Goal: Check status: Check status

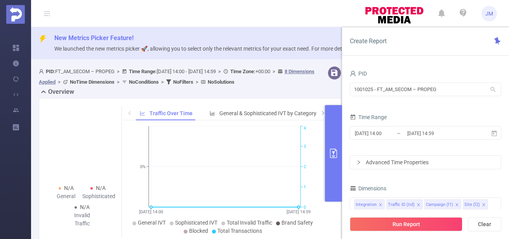
click at [365, 71] on span "PID" at bounding box center [358, 73] width 17 height 6
click at [389, 88] on input "1001025 - FT_AM_SECOM – PROPEG" at bounding box center [426, 89] width 152 height 14
click at [383, 72] on div "PID" at bounding box center [426, 74] width 152 height 13
click at [490, 16] on span "JM" at bounding box center [490, 14] width 8 height 16
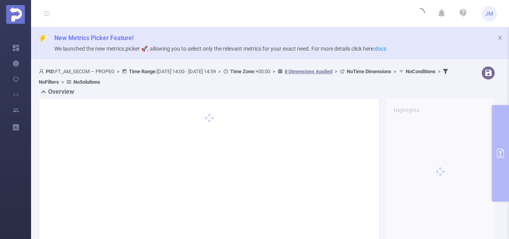
click at [490, 14] on span "JM" at bounding box center [490, 14] width 8 height 16
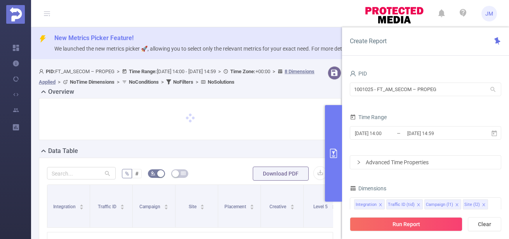
click at [487, 14] on span "JM" at bounding box center [490, 14] width 8 height 16
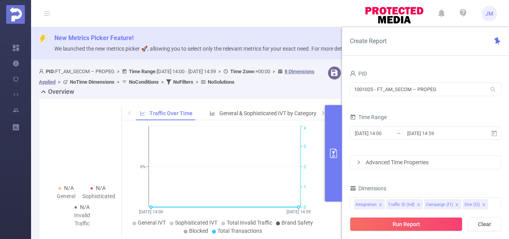
click at [487, 10] on span "JM" at bounding box center [490, 14] width 8 height 16
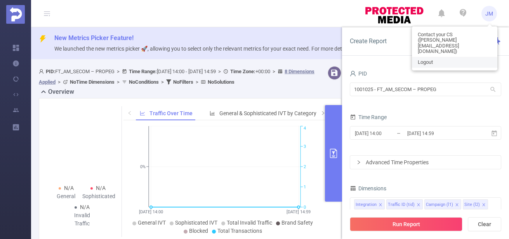
click at [431, 59] on span "Logout" at bounding box center [425, 61] width 15 height 5
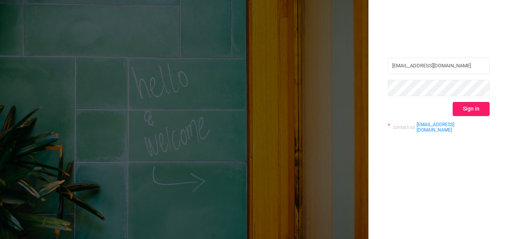
click at [469, 111] on button "Sign in" at bounding box center [471, 109] width 37 height 14
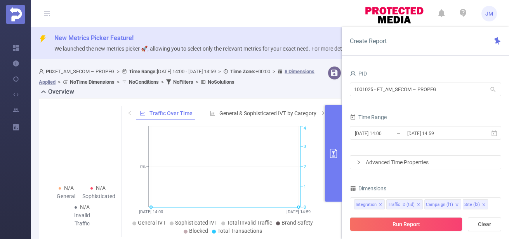
click at [492, 91] on icon at bounding box center [493, 89] width 7 height 7
click at [364, 73] on span "PID" at bounding box center [358, 73] width 17 height 6
click at [360, 73] on span "PID" at bounding box center [358, 73] width 17 height 6
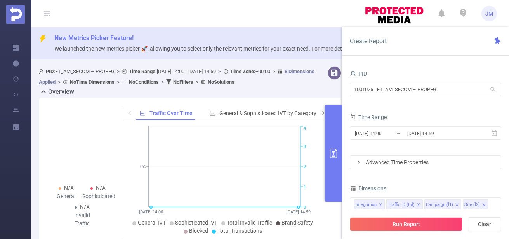
click at [360, 73] on span "PID" at bounding box center [358, 73] width 17 height 6
click at [350, 74] on icon "icon: user" at bounding box center [353, 73] width 6 height 6
click at [377, 91] on input "1001025 - FT_AM_SECOM – PROPEG" at bounding box center [426, 89] width 152 height 14
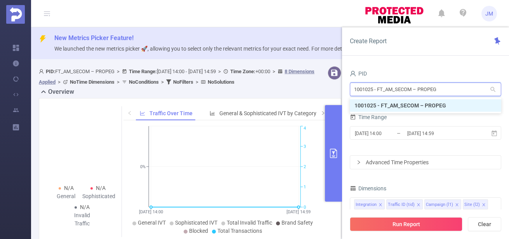
drag, startPoint x: 446, startPoint y: 89, endPoint x: 460, endPoint y: 103, distance: 20.6
click at [460, 103] on body "JM Overview Help Center (New) Usage Notification Integrations Users Reports New…" at bounding box center [254, 119] width 509 height 239
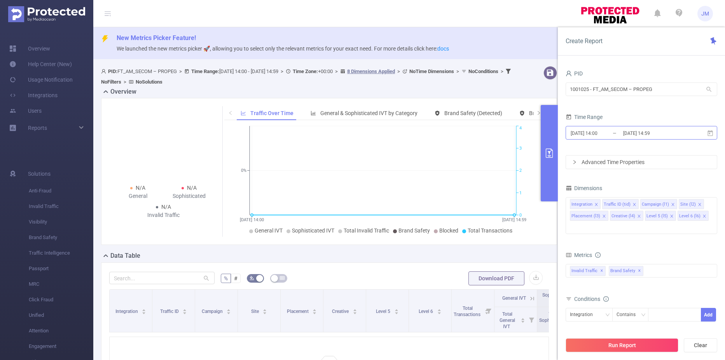
drag, startPoint x: 606, startPoint y: 133, endPoint x: 596, endPoint y: 133, distance: 9.7
click at [509, 133] on input "[DATE] 14:00" at bounding box center [601, 133] width 63 height 10
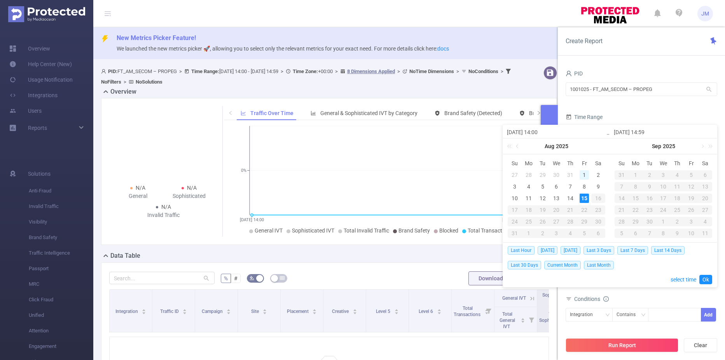
drag, startPoint x: 596, startPoint y: 133, endPoint x: 583, endPoint y: 173, distance: 42.4
click at [509, 173] on div "1" at bounding box center [583, 174] width 9 height 9
click at [509, 187] on div "7" at bounding box center [569, 186] width 9 height 9
type input "[DATE] 14:00"
type input "[DATE] 14:59"
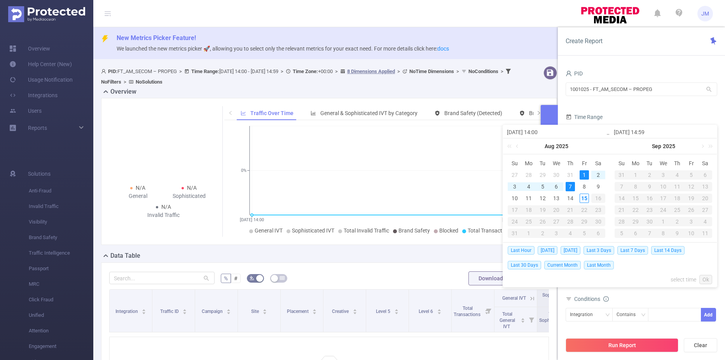
type input "[DATE] 14:00"
type input "[DATE] 14:59"
click at [509, 132] on input "[DATE] 14:00" at bounding box center [556, 131] width 99 height 9
type input "[DATE] 00:00"
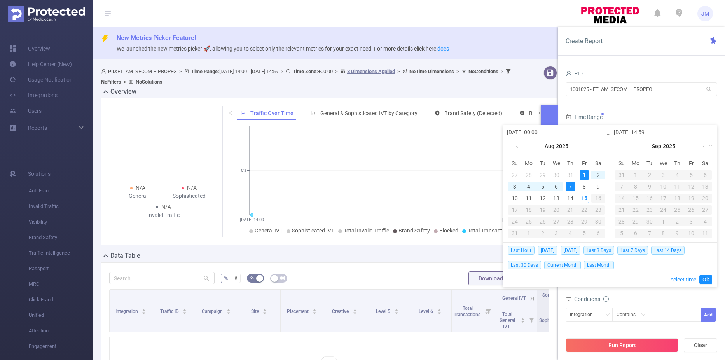
type input "[DATE] 00:00"
drag, startPoint x: 647, startPoint y: 131, endPoint x: 643, endPoint y: 130, distance: 4.0
click at [509, 130] on input "[DATE] 14:59" at bounding box center [662, 131] width 99 height 9
type input "[DATE] 2:59"
type input "[DATE] 23:59"
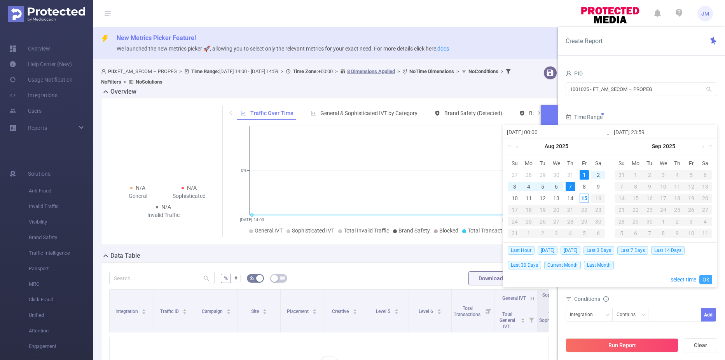
type input "[DATE] 23:59"
click at [509, 238] on link "Ok" at bounding box center [705, 279] width 13 height 9
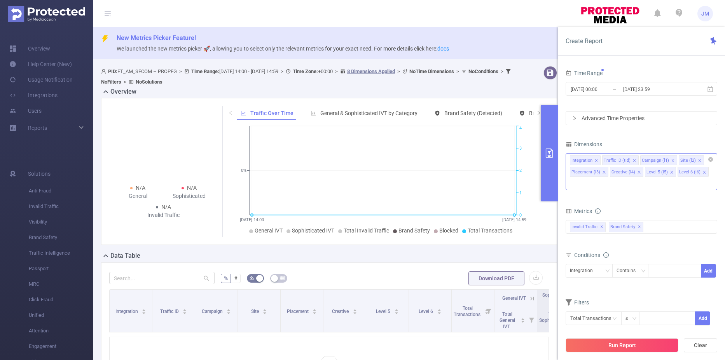
click at [509, 162] on div "Integration Traffic ID (tid) Campaign (l1) Site (l2) Placement (l3) Creative (l…" at bounding box center [641, 159] width 143 height 13
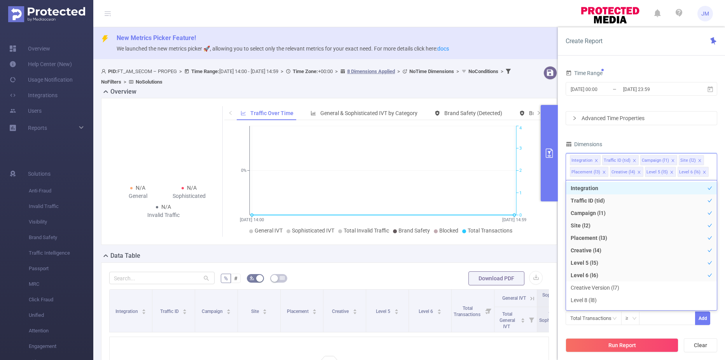
click at [509, 118] on div "Advanced Time Properties" at bounding box center [641, 117] width 151 height 13
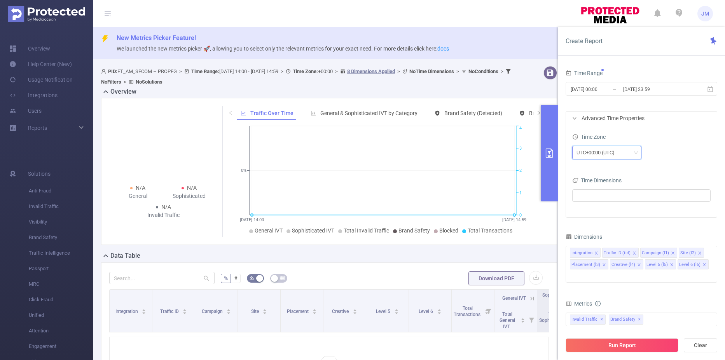
click at [509, 152] on icon "icon: down" at bounding box center [635, 152] width 5 height 5
click at [509, 229] on li "UTC-03:00" at bounding box center [606, 228] width 69 height 12
click at [509, 195] on ul at bounding box center [638, 196] width 128 height 12
click at [509, 193] on ul at bounding box center [638, 196] width 128 height 12
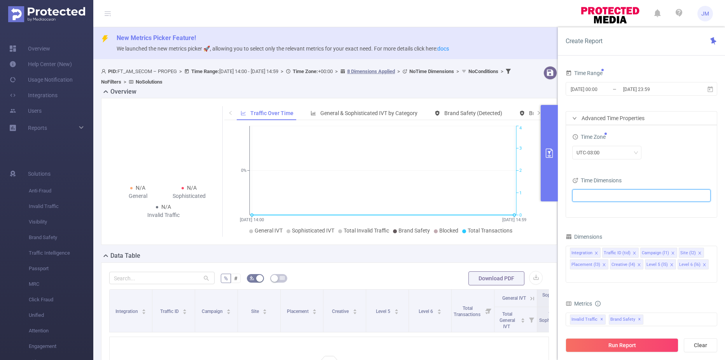
click at [509, 168] on div "Time Zone UTC-03:00 Time Dimensions" at bounding box center [641, 171] width 151 height 92
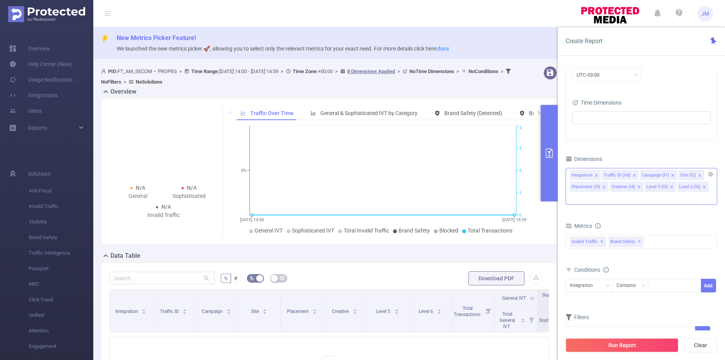
click at [509, 174] on div "Integration Traffic ID (tid) Campaign (l1) Site (l2) Placement (l3) Creative (l…" at bounding box center [641, 174] width 143 height 13
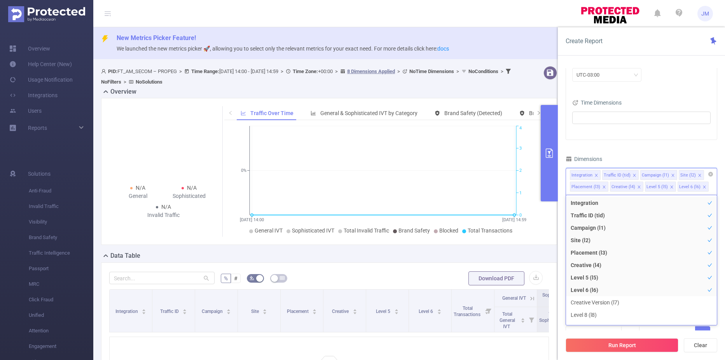
click at [509, 176] on icon "icon: close" at bounding box center [596, 175] width 4 height 4
click at [509, 175] on icon "icon: close" at bounding box center [602, 175] width 4 height 4
click at [509, 176] on icon "icon: close" at bounding box center [602, 175] width 4 height 4
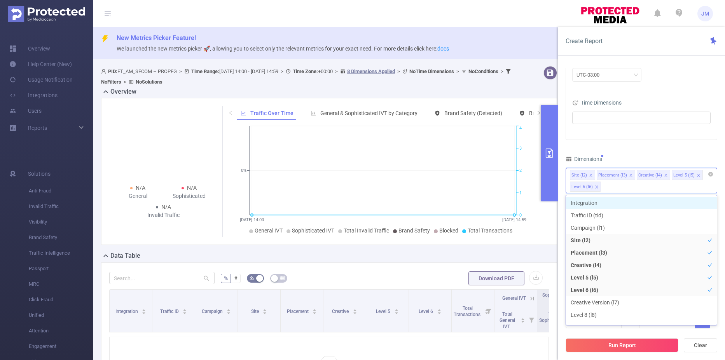
click at [509, 174] on icon "icon: close" at bounding box center [590, 175] width 3 height 3
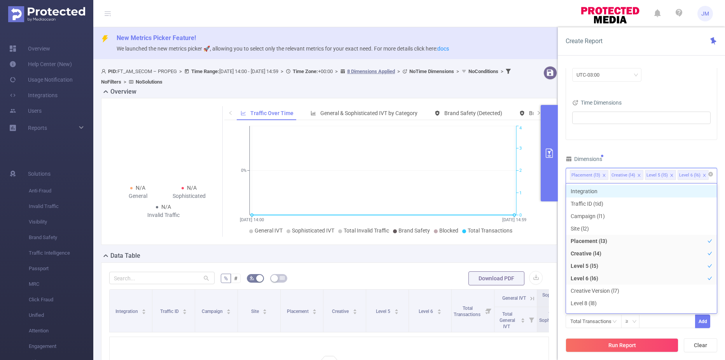
click at [509, 173] on icon "icon: close" at bounding box center [604, 175] width 4 height 4
click at [509, 177] on icon "icon: close" at bounding box center [599, 175] width 4 height 4
click at [509, 174] on icon "icon: close" at bounding box center [596, 175] width 4 height 4
click at [509, 176] on icon "icon: close" at bounding box center [596, 175] width 3 height 3
